Goal: Task Accomplishment & Management: Manage account settings

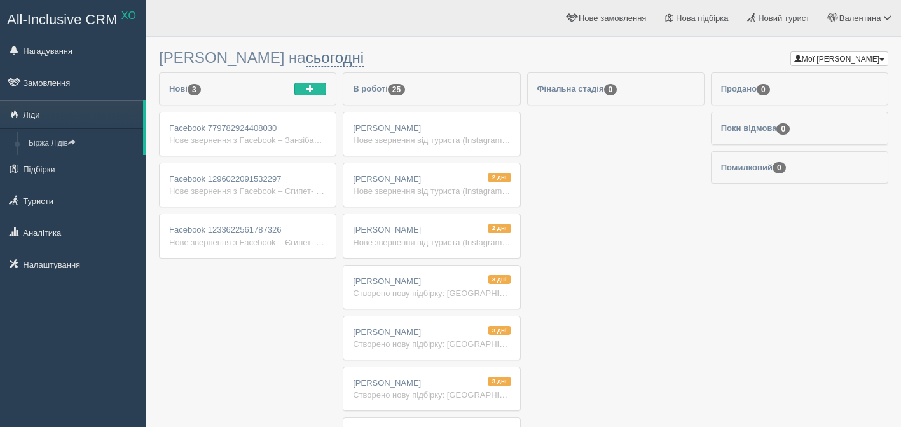
click at [240, 232] on span "Facebook 1233622561787326" at bounding box center [225, 230] width 112 height 10
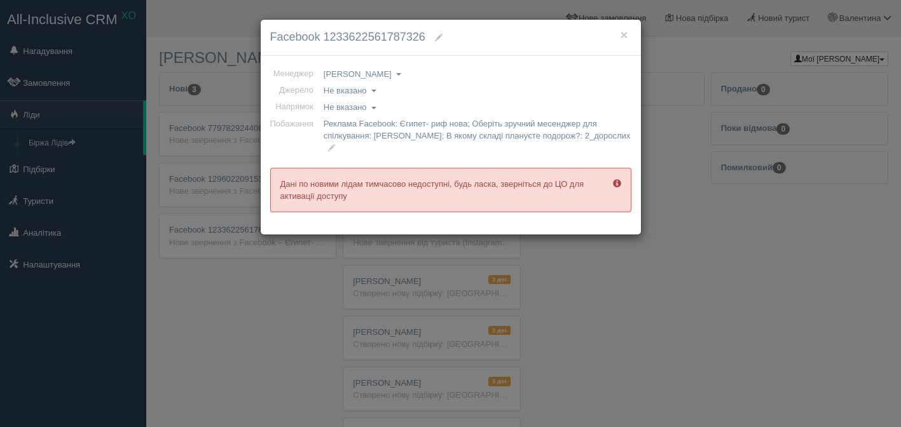
click at [239, 164] on div "× Facebook 1233622561787326 Менеджер [PERSON_NAME] [PERSON_NAME] [PERSON_NAME] …" at bounding box center [450, 213] width 901 height 427
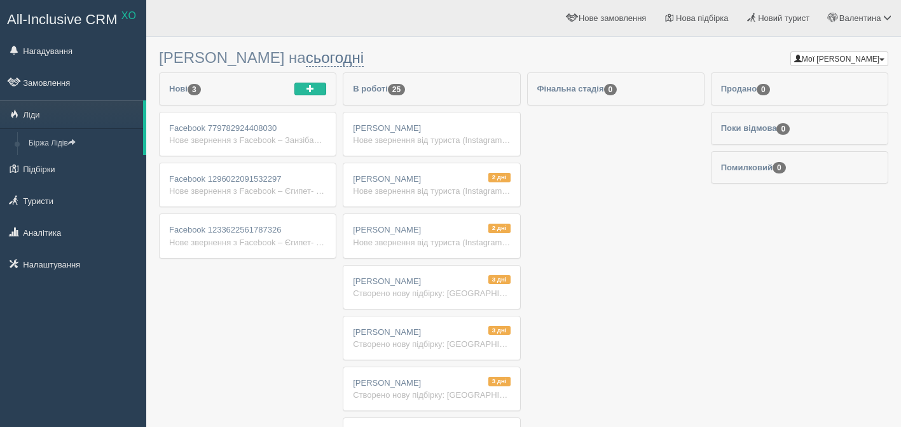
click at [239, 173] on div "Facebook 1296022091532297 Нове звернення з Facebook – Єгипет- риф нова Ім'я: Fa…" at bounding box center [248, 184] width 176 height 43
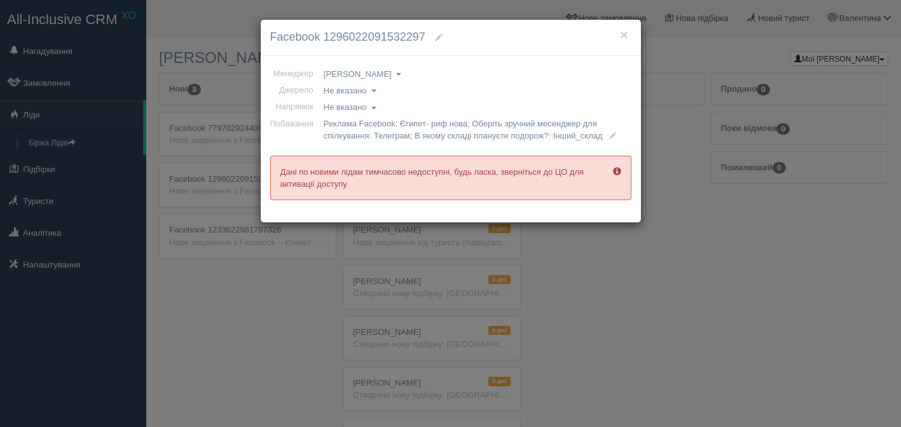
click at [239, 174] on div "× Facebook 1296022091532297 Менеджер [PERSON_NAME] [PERSON_NAME] [PERSON_NAME] …" at bounding box center [450, 213] width 901 height 427
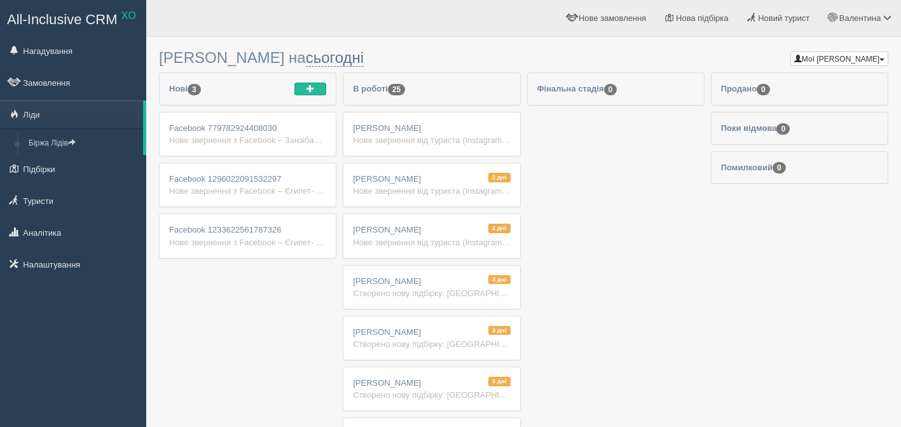
click at [244, 235] on div "Facebook 1233622561787326 Нове звернення з Facebook – Єгипет- риф нова Ім'я: Fa…" at bounding box center [248, 235] width 176 height 43
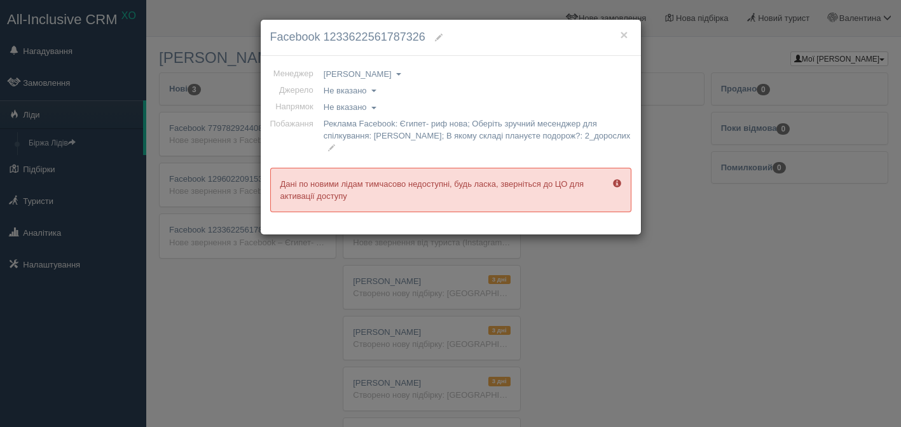
click at [443, 39] on span at bounding box center [439, 38] width 8 height 8
click at [237, 124] on div "× Facebook 1233622561787326 Менеджер [PERSON_NAME] [PERSON_NAME] [PERSON_NAME] …" at bounding box center [450, 213] width 901 height 427
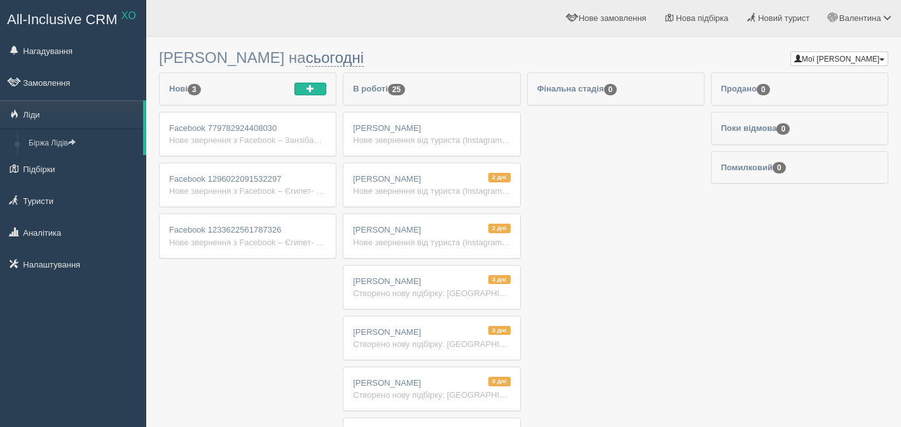
click at [237, 174] on span "Facebook 1296022091532297" at bounding box center [225, 179] width 112 height 10
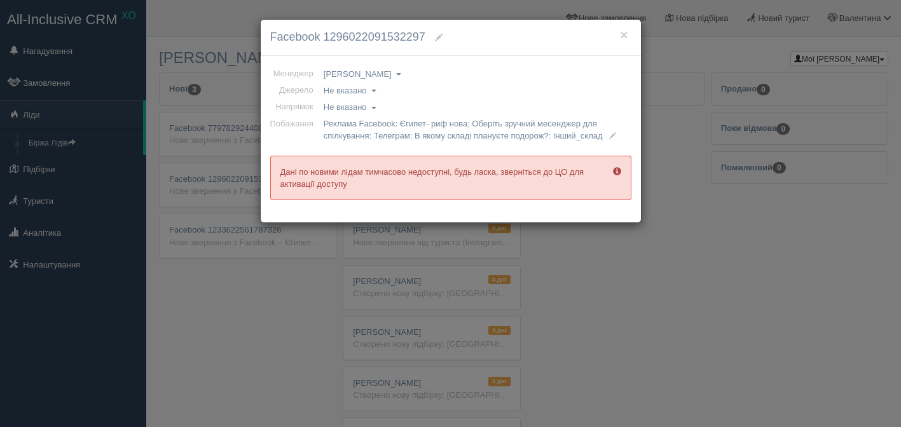
click at [237, 174] on div "× Facebook 1296022091532297 Менеджер [PERSON_NAME] [PERSON_NAME] [PERSON_NAME] …" at bounding box center [450, 213] width 901 height 427
